Goal: Information Seeking & Learning: Compare options

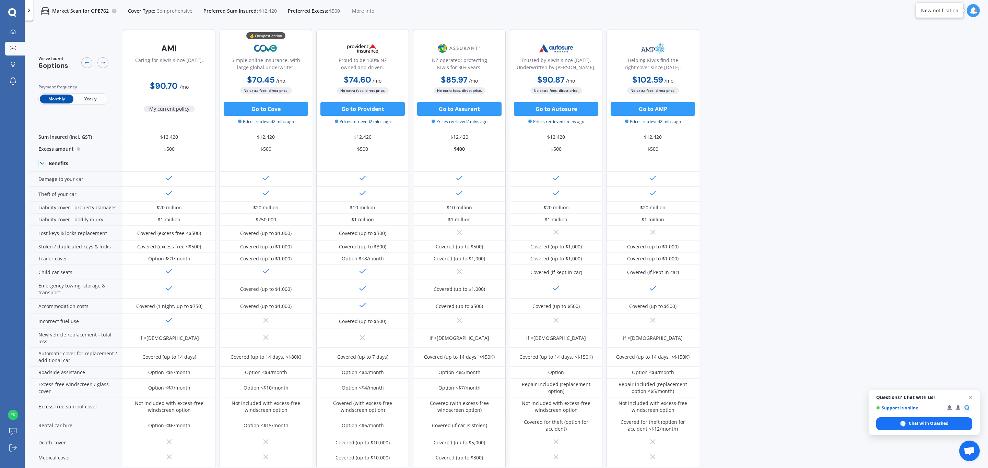
click at [3, 10] on div at bounding box center [12, 12] width 25 height 9
click at [13, 15] on icon at bounding box center [12, 12] width 8 height 8
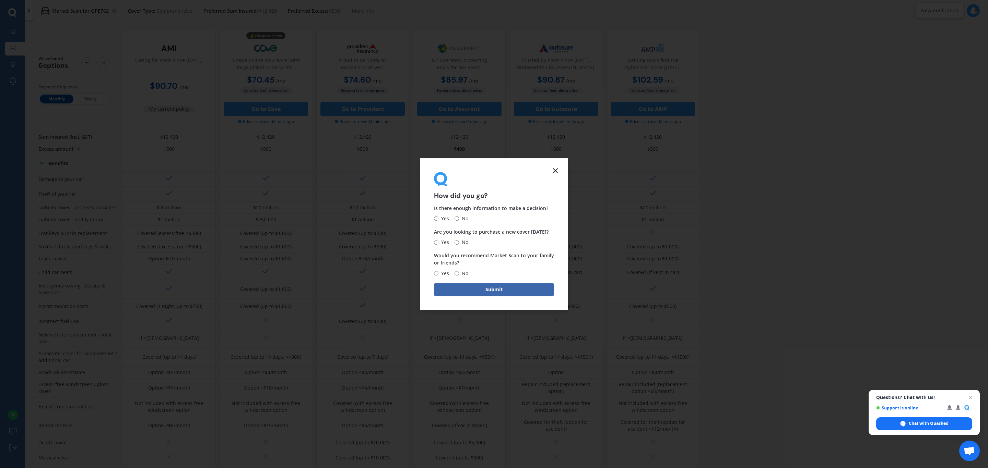
click at [555, 171] on line at bounding box center [555, 171] width 4 height 4
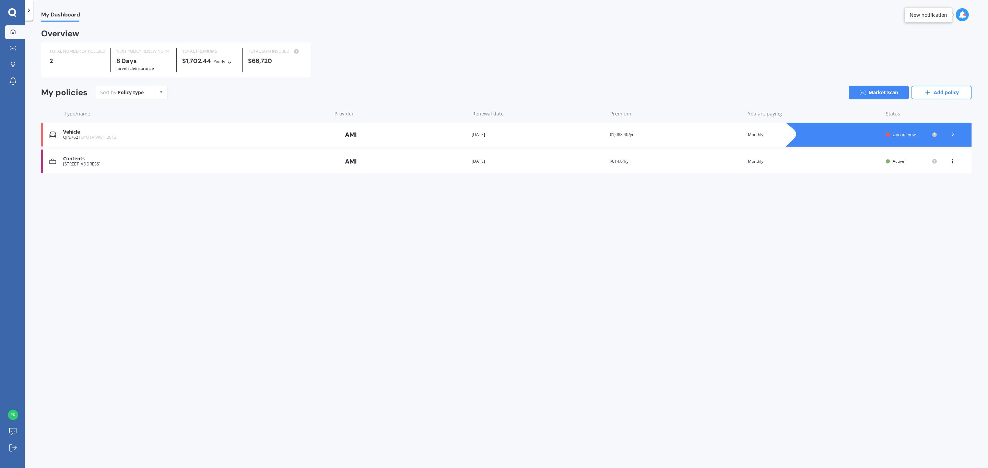
click at [161, 156] on div "Contents" at bounding box center [195, 159] width 265 height 6
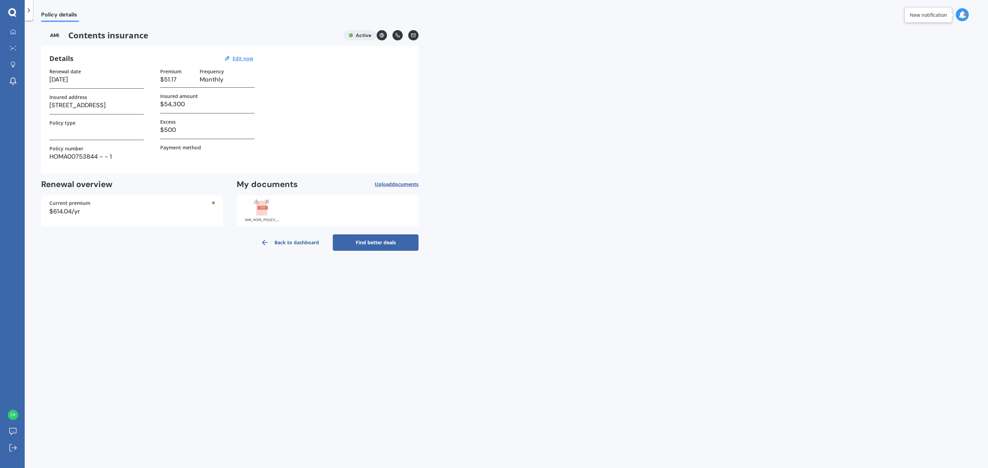
click at [363, 241] on link "Find better deals" at bounding box center [376, 243] width 86 height 16
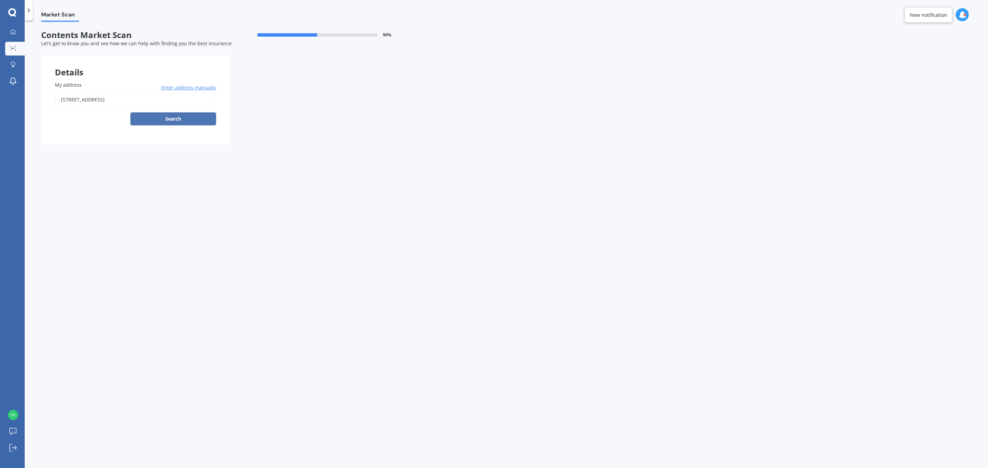
click at [193, 120] on button "Search" at bounding box center [173, 118] width 86 height 13
type input "[STREET_ADDRESS]"
select select "09"
select select "08"
select select "1978"
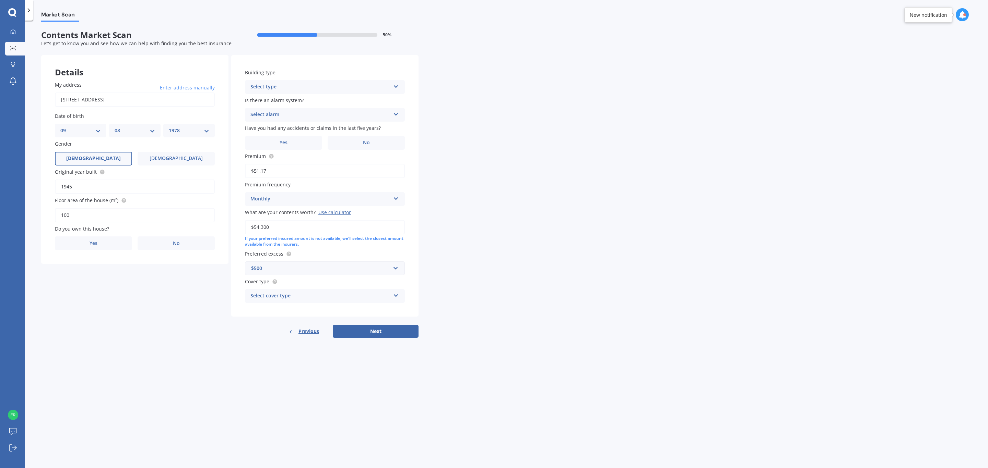
click at [301, 88] on div "Select type" at bounding box center [320, 87] width 140 height 8
click at [312, 99] on div "Freestanding" at bounding box center [324, 100] width 159 height 12
click at [304, 117] on div "Select alarm" at bounding box center [320, 115] width 140 height 8
click at [260, 154] on div "No" at bounding box center [324, 153] width 159 height 12
click at [363, 145] on span "No" at bounding box center [366, 143] width 7 height 6
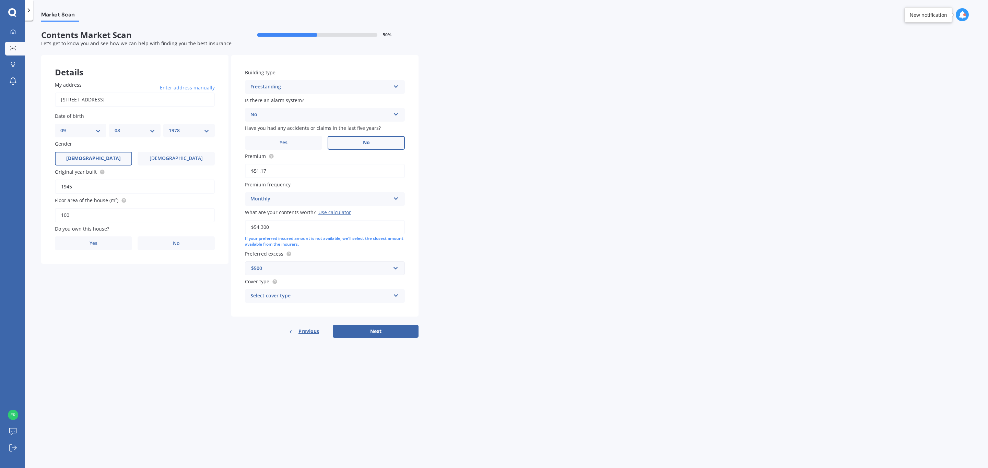
click at [0, 0] on input "No" at bounding box center [0, 0] width 0 height 0
click at [284, 295] on div "Select cover type" at bounding box center [320, 296] width 140 height 8
click at [286, 304] on div "Premier Contents" at bounding box center [324, 309] width 159 height 12
click at [94, 246] on label "Yes" at bounding box center [93, 244] width 77 height 14
click at [0, 0] on input "Yes" at bounding box center [0, 0] width 0 height 0
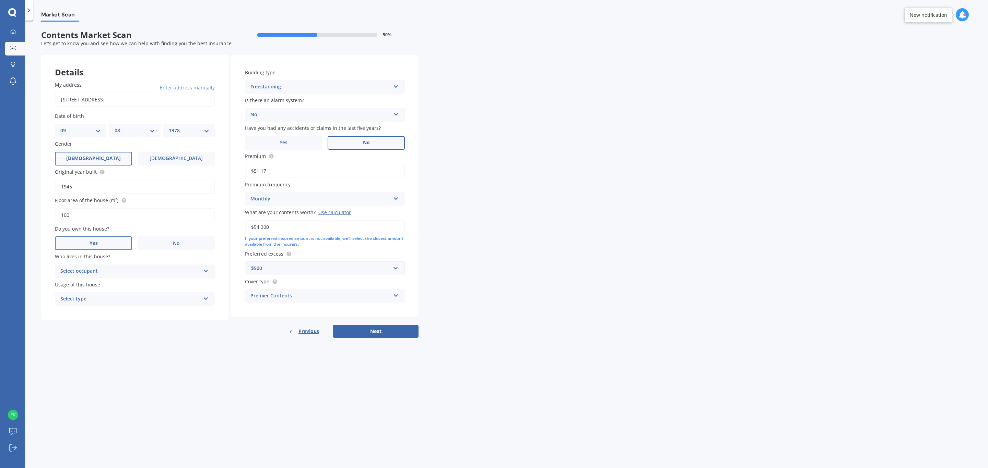
click at [102, 267] on div "Select occupant" at bounding box center [130, 271] width 140 height 8
click at [95, 282] on div "Owner" at bounding box center [134, 285] width 159 height 12
click at [74, 297] on div "Select type" at bounding box center [130, 299] width 140 height 8
click at [94, 309] on div "Permanent" at bounding box center [134, 313] width 159 height 12
click at [157, 349] on div "Market Scan Contents Market Scan 50 % Let's get to know you and see how we can …" at bounding box center [506, 246] width 963 height 448
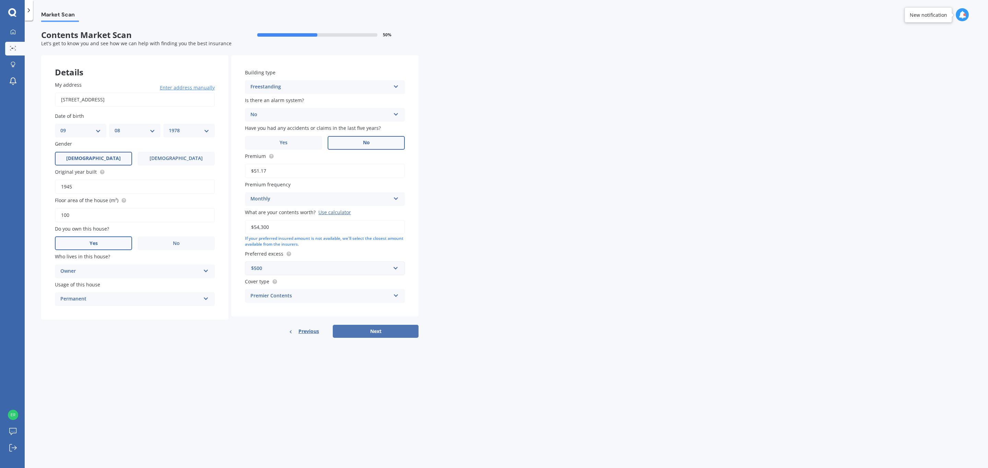
click at [382, 333] on button "Next" at bounding box center [376, 331] width 86 height 13
select select "09"
select select "08"
select select "1978"
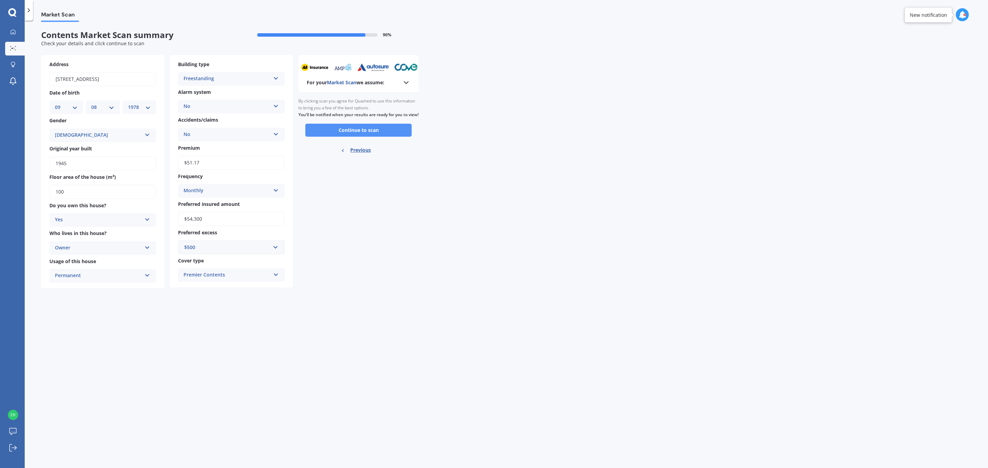
click at [341, 137] on button "Continue to scan" at bounding box center [358, 130] width 106 height 13
